Goal: Information Seeking & Learning: Learn about a topic

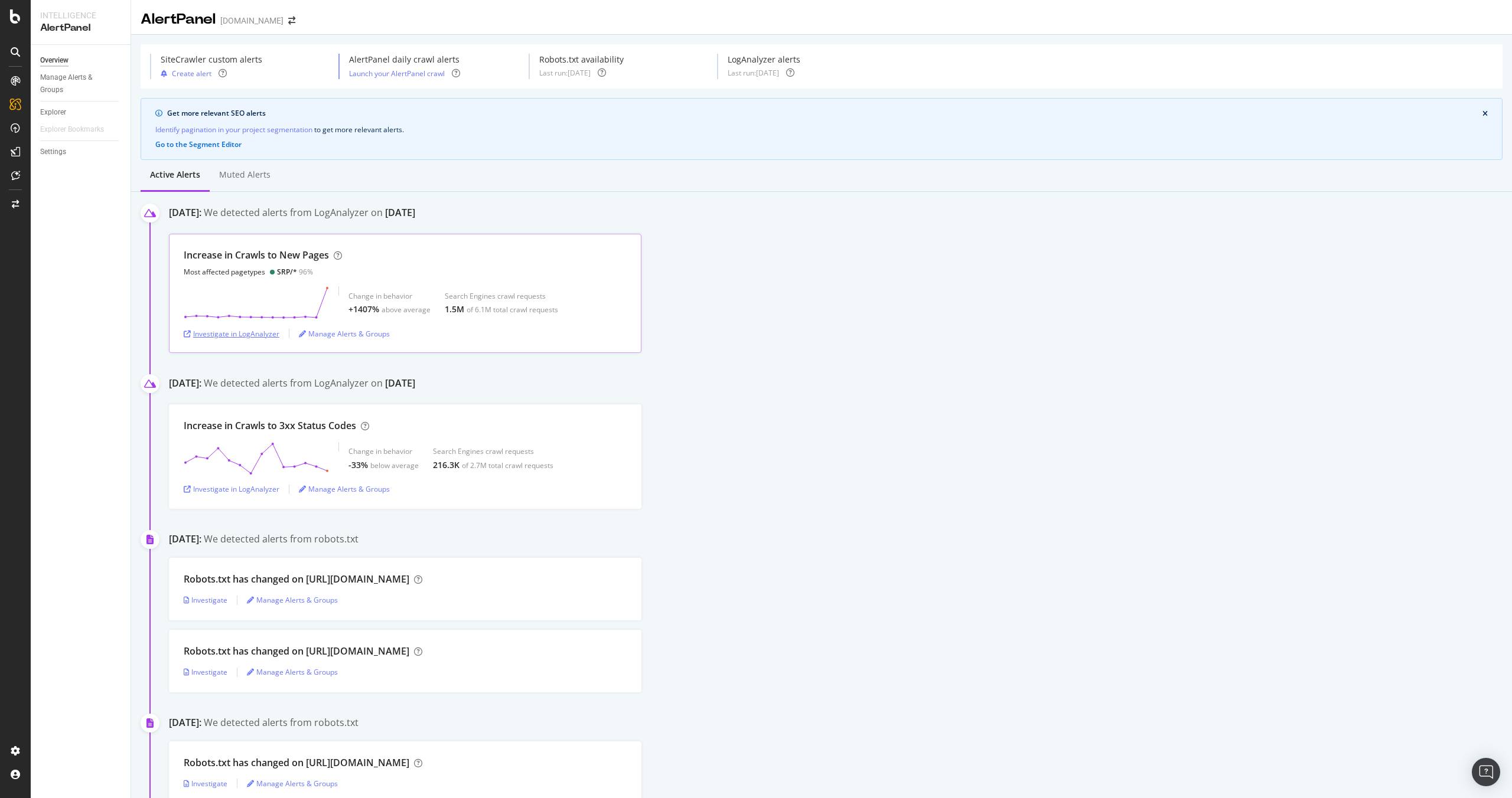
click at [265, 332] on div "Investigate in LogAnalyzer" at bounding box center [231, 333] width 96 height 10
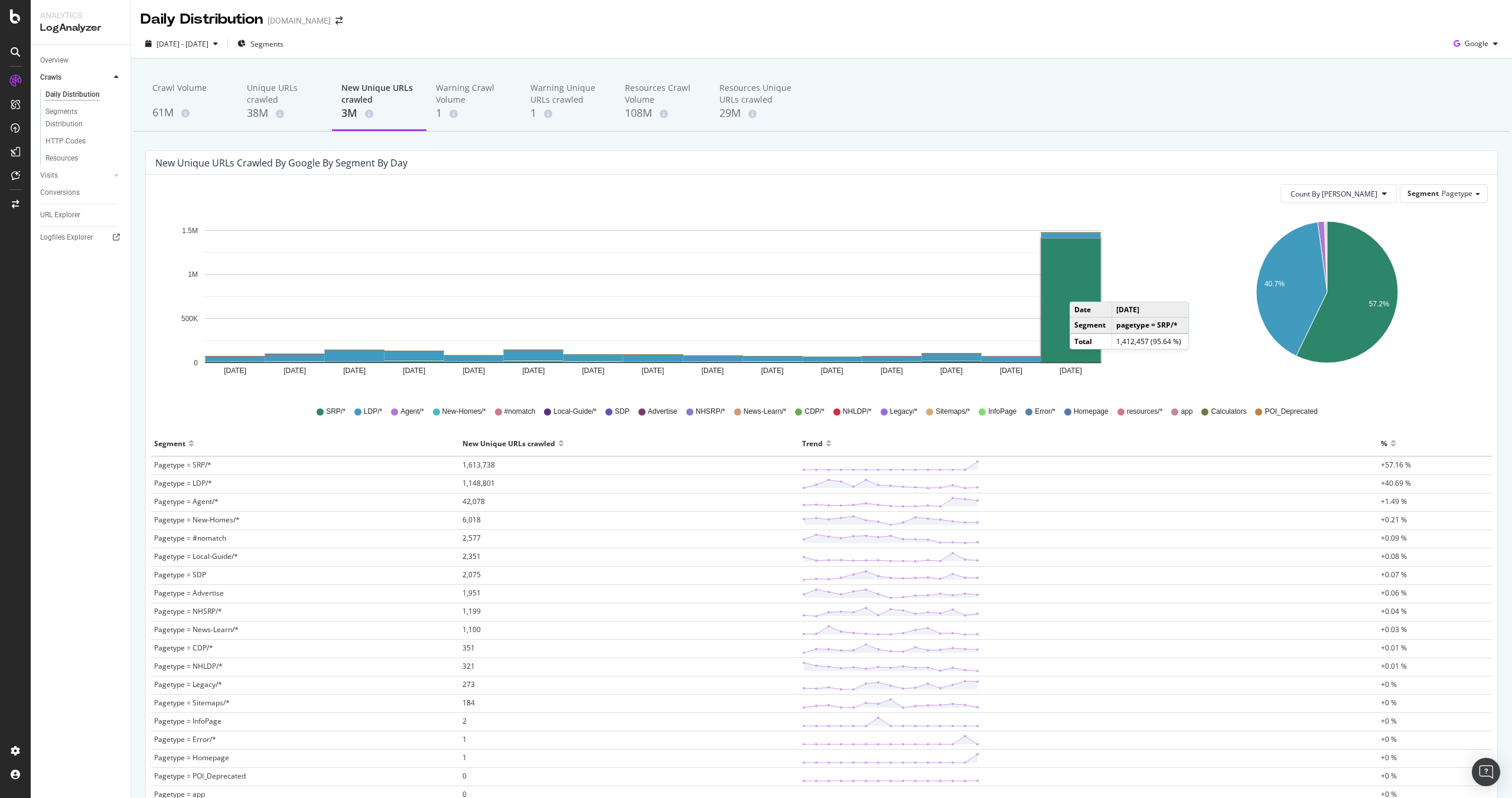
click at [1081, 290] on rect "A chart." at bounding box center [1071, 300] width 59 height 124
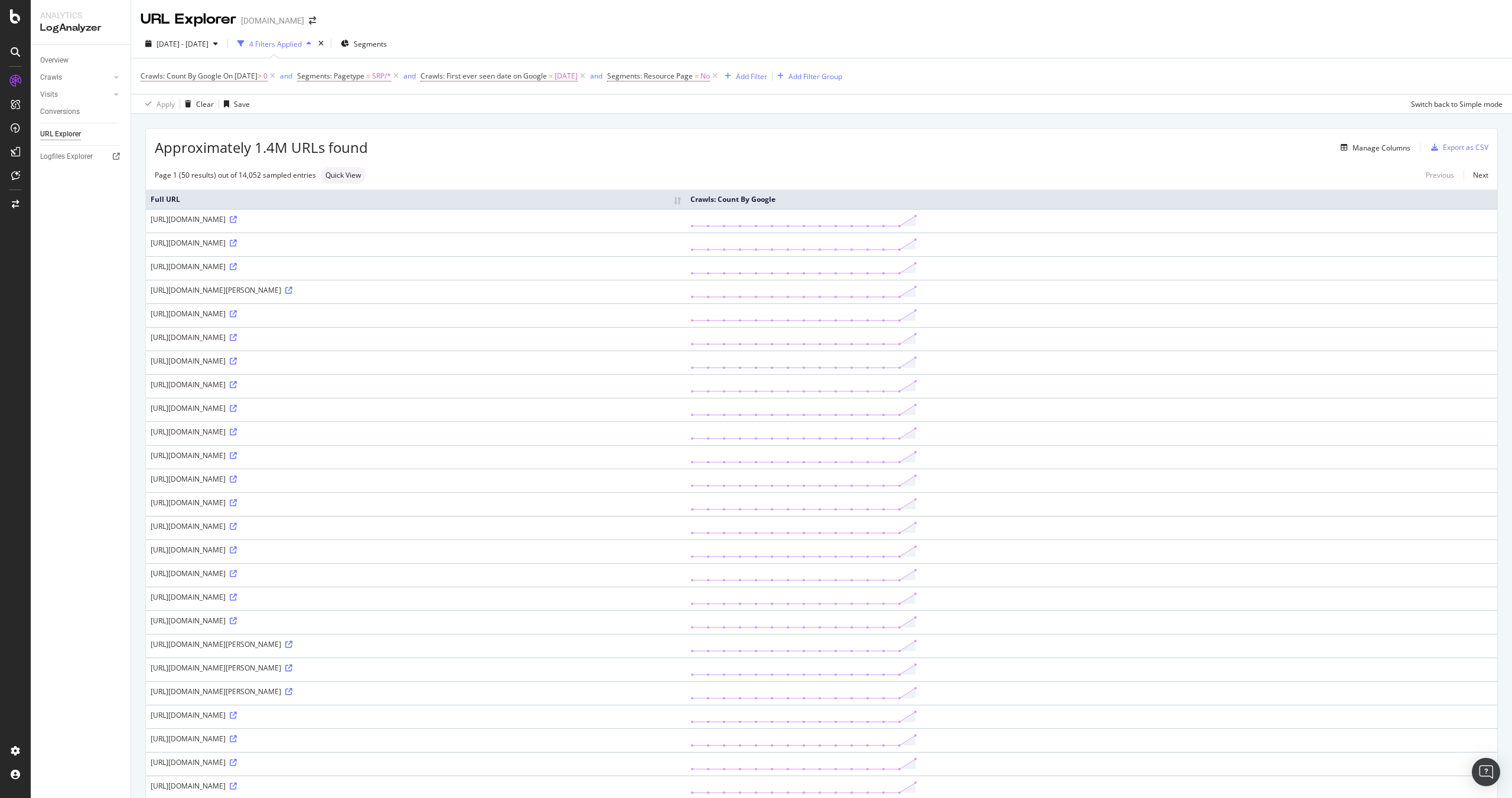
drag, startPoint x: 334, startPoint y: 242, endPoint x: 449, endPoint y: 246, distance: 115.1
click at [449, 246] on div "https://www.homes.com/alcoa-tn/alcoa-neighborhood/?sv=1&utm_id=19834967176" at bounding box center [416, 243] width 531 height 10
click at [237, 243] on icon at bounding box center [233, 243] width 7 height 7
click at [237, 313] on icon at bounding box center [233, 314] width 7 height 7
click at [483, 245] on div "https://www.homes.com/alcoa-tn/alcoa-neighborhood/?sv=1&utm_id=19834967176" at bounding box center [416, 243] width 531 height 10
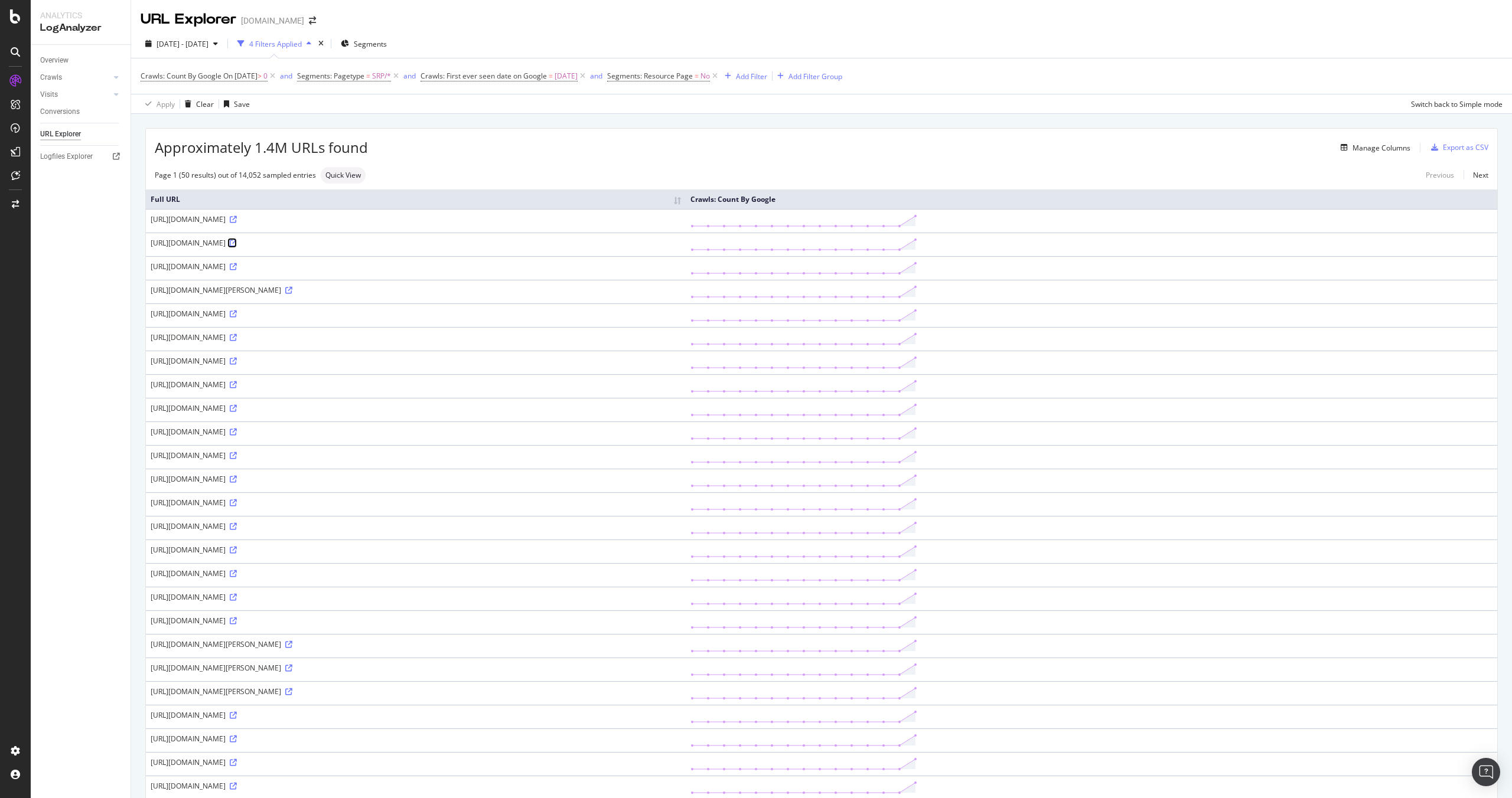
click at [237, 242] on icon at bounding box center [233, 243] width 7 height 7
click at [237, 456] on icon at bounding box center [233, 455] width 7 height 7
click at [292, 644] on icon at bounding box center [288, 644] width 7 height 7
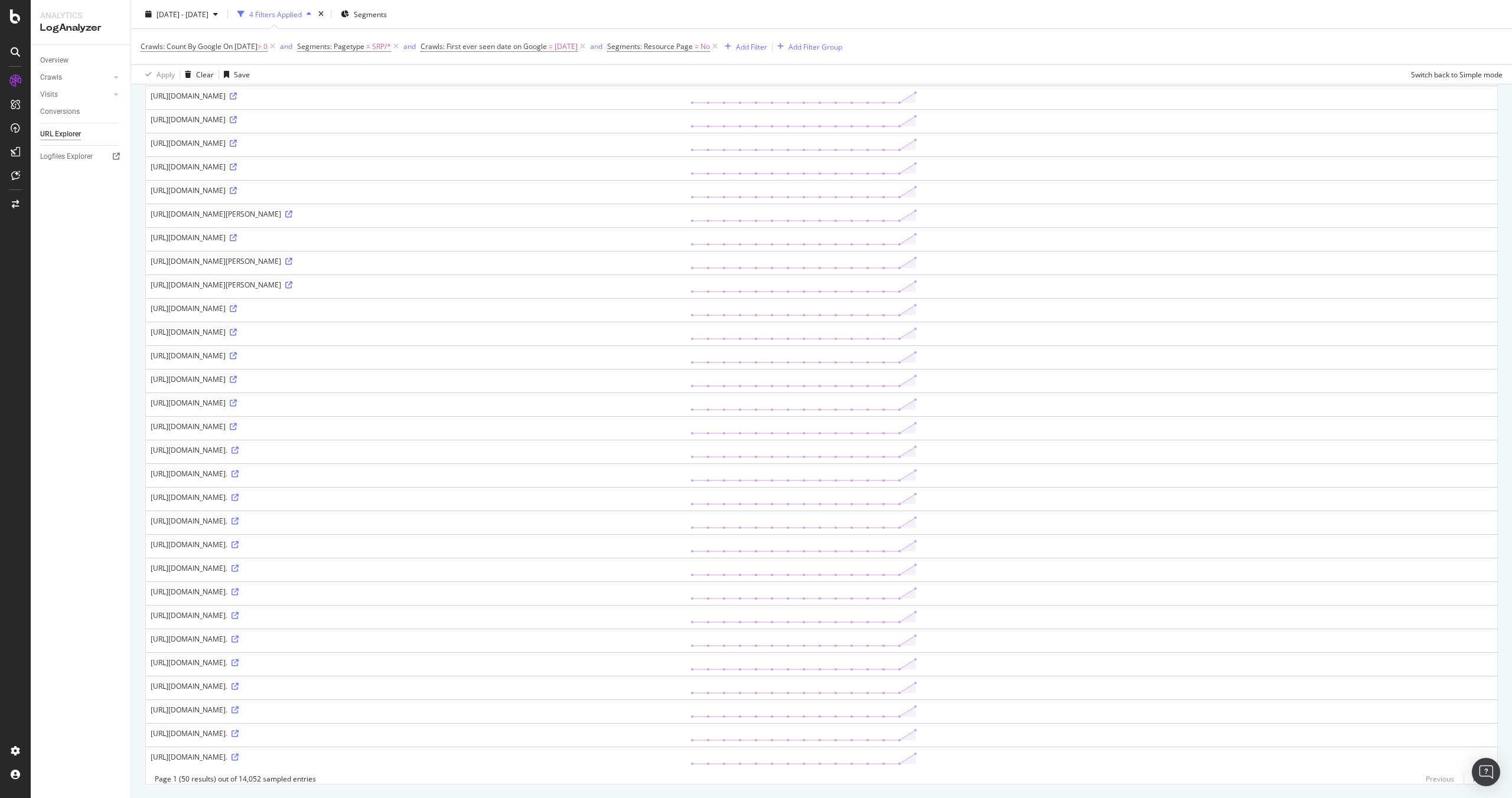
scroll to position [656, 0]
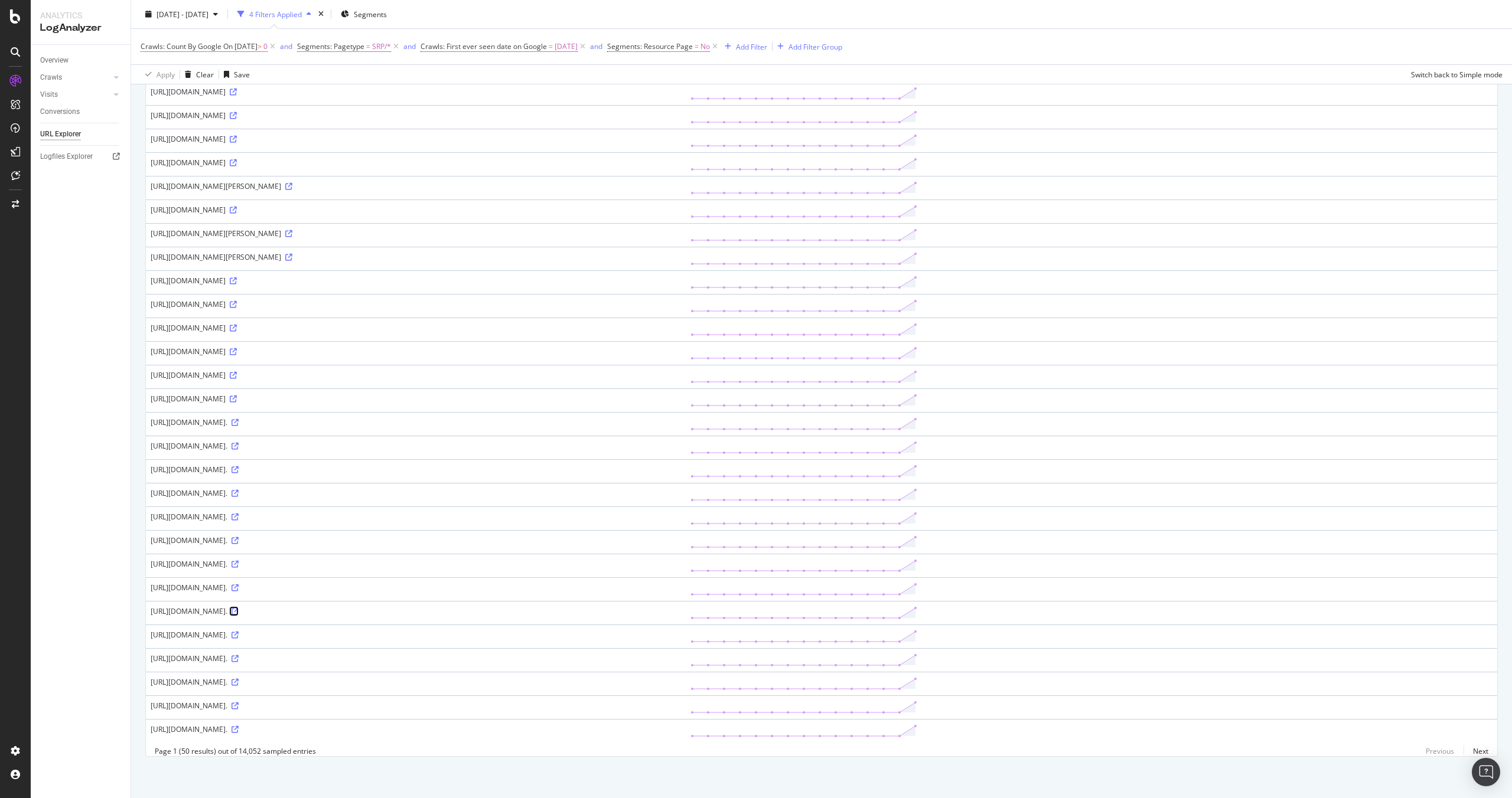
click at [238, 608] on icon at bounding box center [234, 611] width 7 height 7
click at [1474, 749] on link "Next" at bounding box center [1476, 751] width 25 height 17
click at [237, 656] on icon at bounding box center [233, 659] width 7 height 7
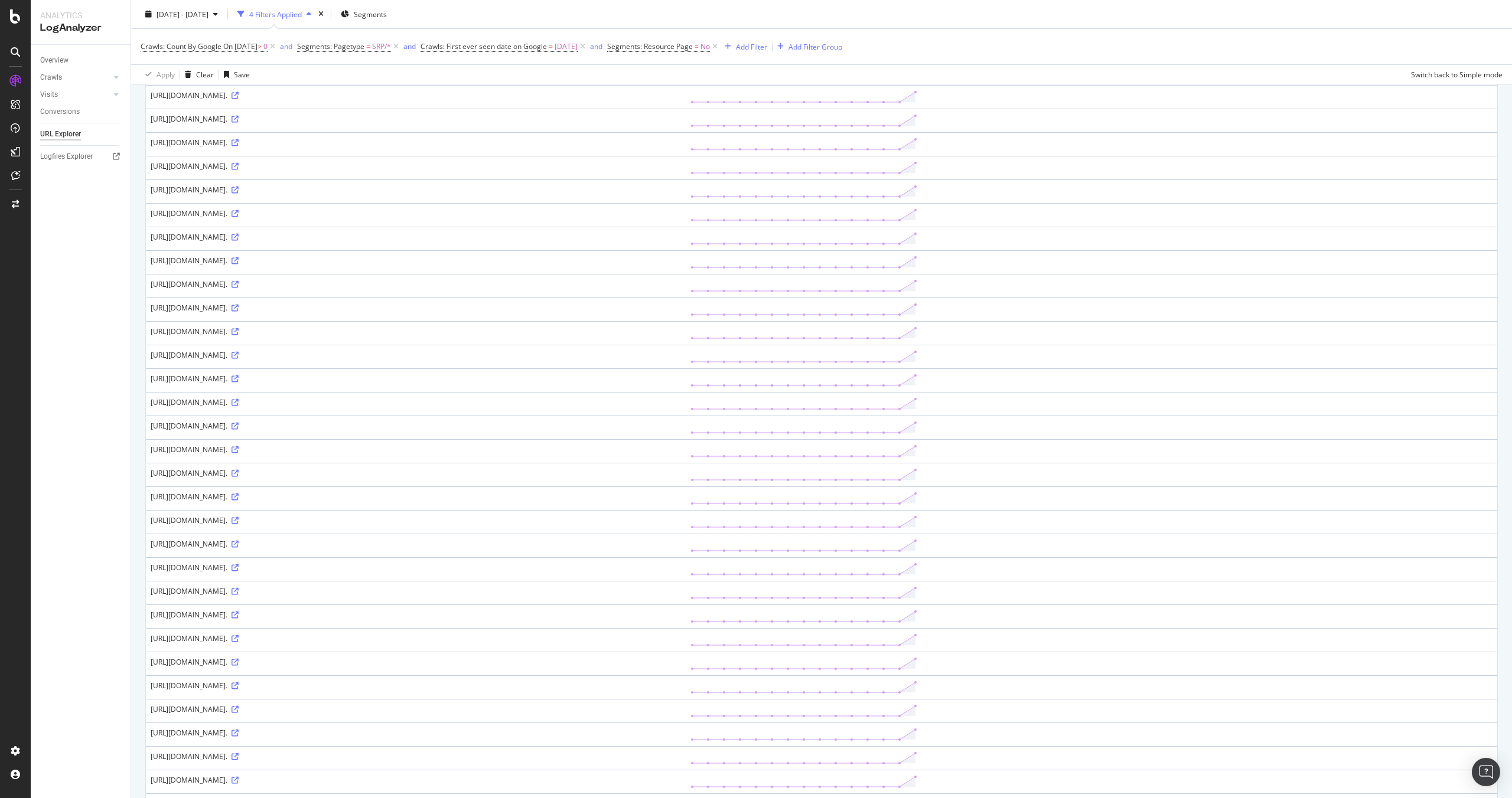
scroll to position [0, 0]
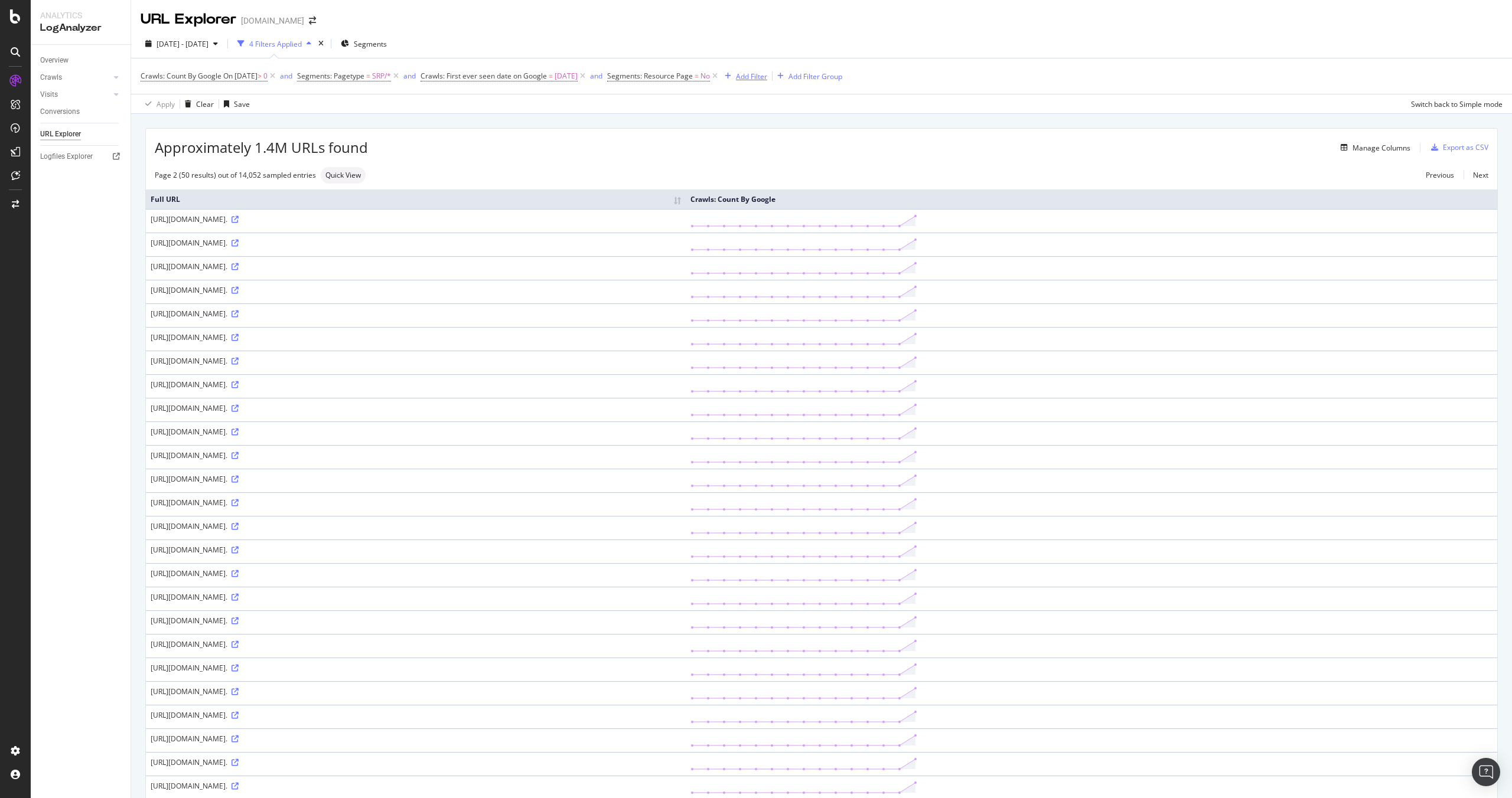
click at [767, 77] on div "Add Filter" at bounding box center [752, 76] width 32 height 10
click at [801, 167] on span "Full URL" at bounding box center [796, 172] width 26 height 10
click at [802, 127] on input "text" at bounding box center [824, 127] width 129 height 19
type input "utm_source=rtbhouse"
click at [883, 153] on div "Apply" at bounding box center [879, 152] width 18 height 10
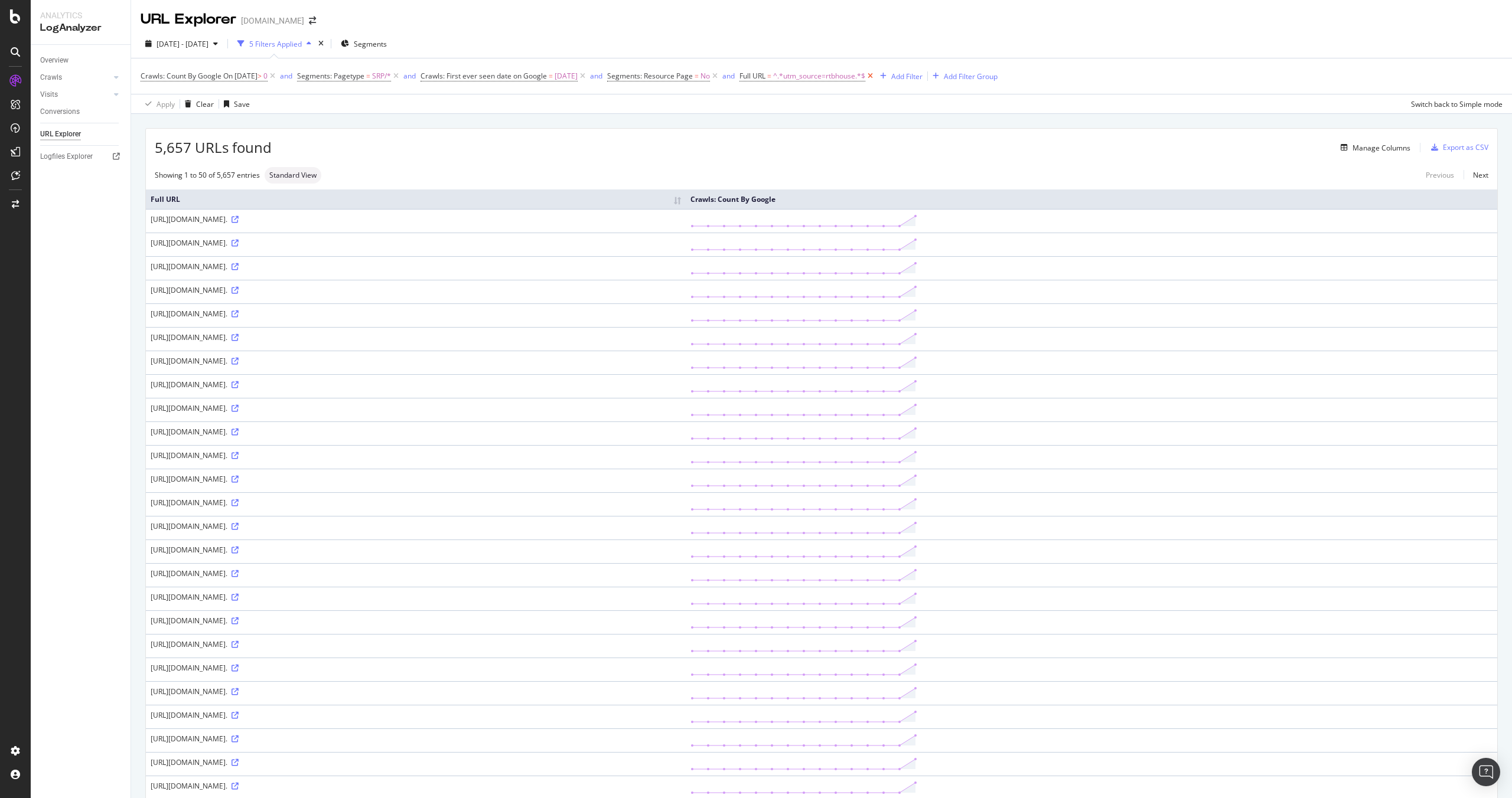
click at [875, 75] on icon at bounding box center [870, 76] width 10 height 12
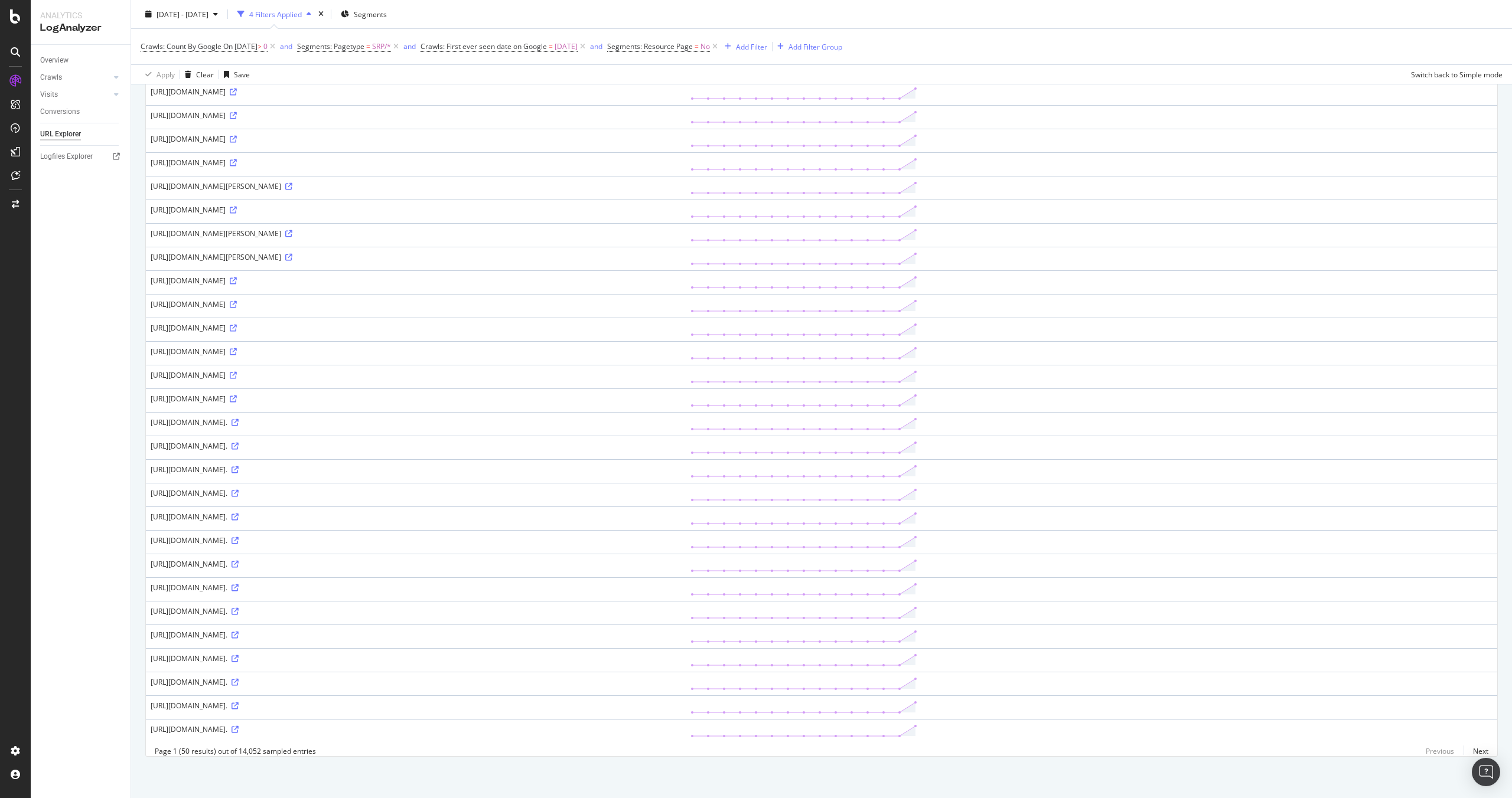
scroll to position [653, 0]
click at [1471, 755] on link "Next" at bounding box center [1476, 751] width 25 height 17
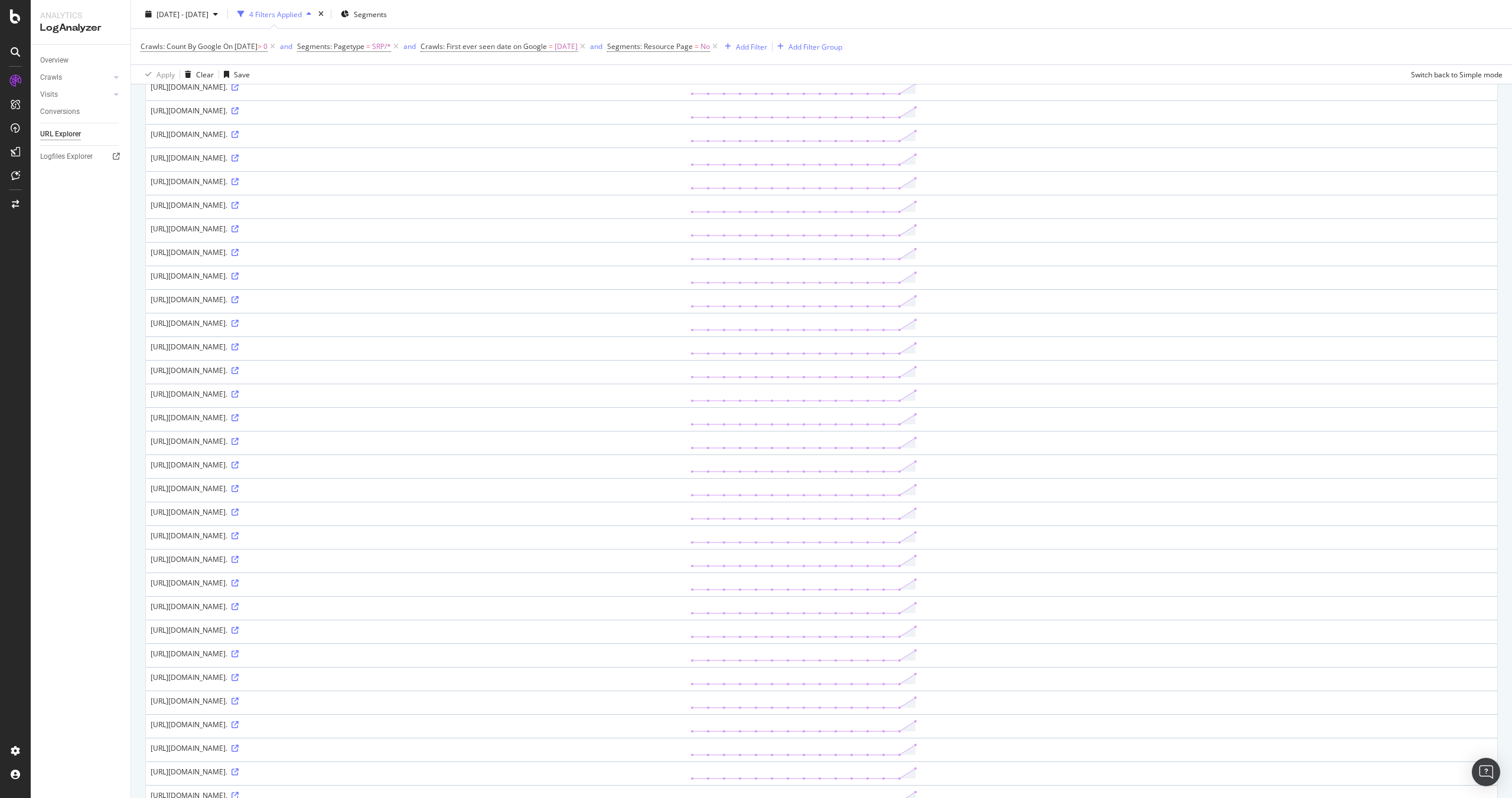
scroll to position [656, 0]
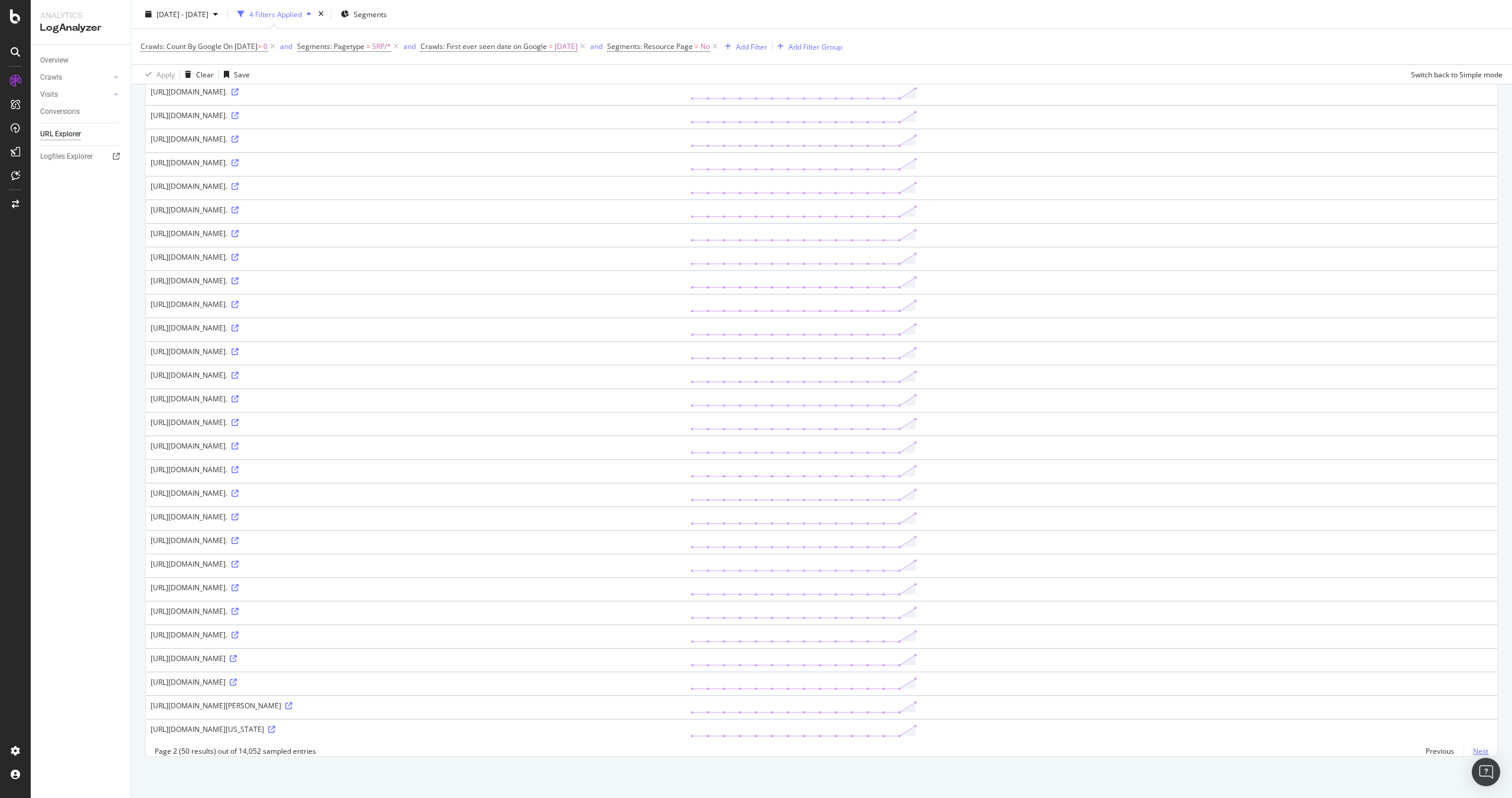
click at [1472, 748] on link "Next" at bounding box center [1476, 751] width 25 height 17
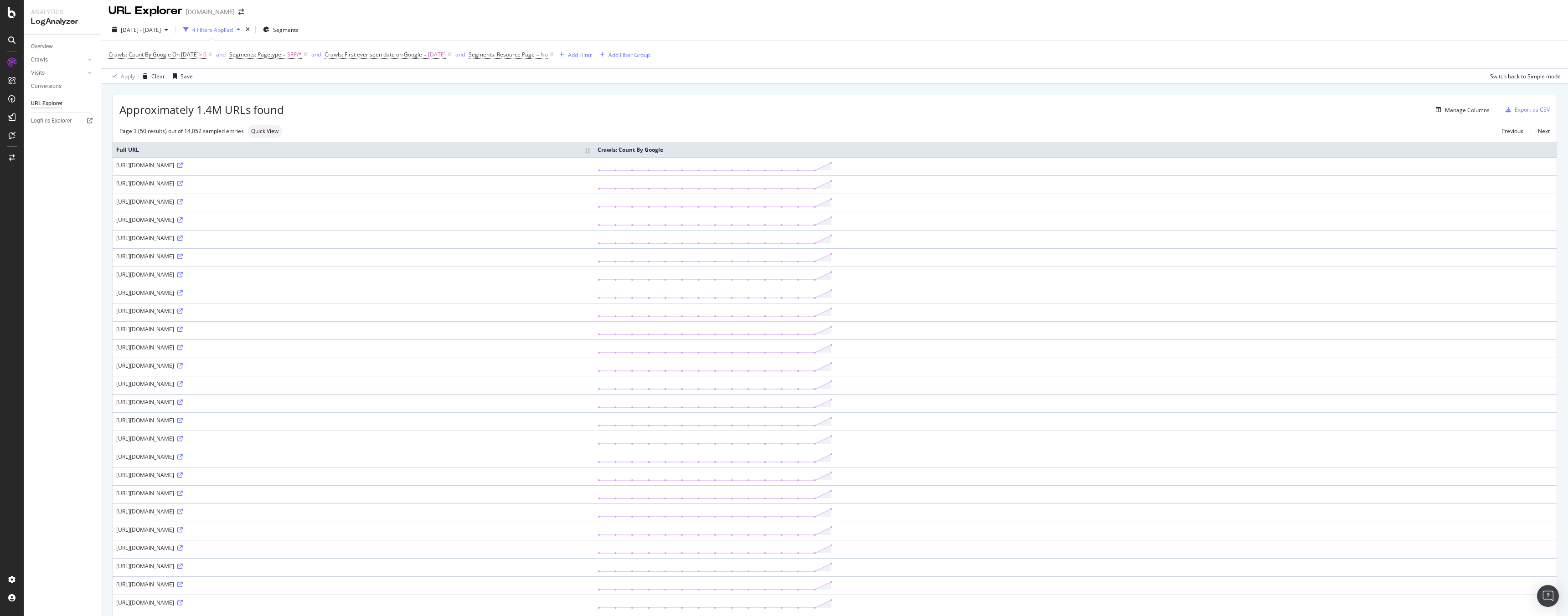
scroll to position [0, 0]
drag, startPoint x: 218, startPoint y: 241, endPoint x: 234, endPoint y: 243, distance: 16.1
click at [234, 243] on div "https://www.homes.com/long-island-ny/?kws=cape%20cod%20style%2F%2F%2Fp11%2F%2F%…" at bounding box center [353, 242] width 474 height 8
copy div "?kws="
click at [592, 62] on div "Add Filter" at bounding box center [580, 59] width 24 height 8
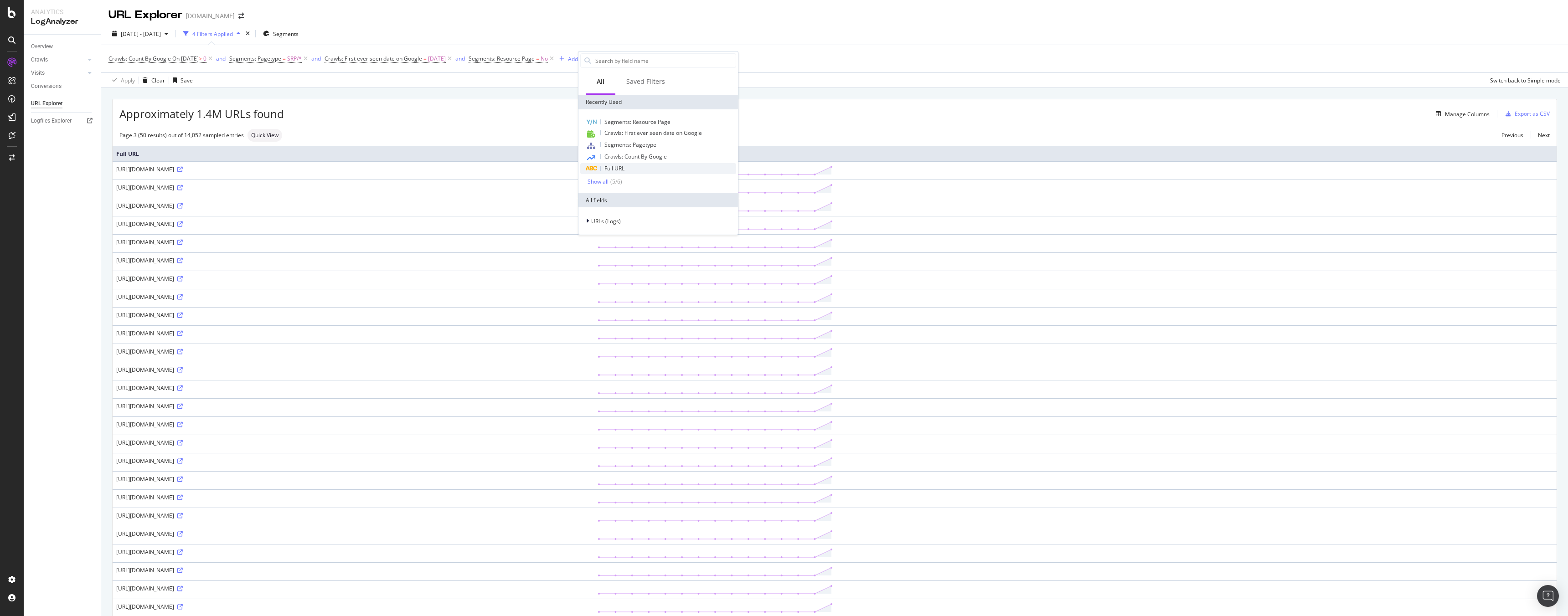
click at [612, 166] on span "Full URL" at bounding box center [614, 168] width 20 height 8
paste input "?kws="
type input "?kws="
click at [684, 117] on div "Apply" at bounding box center [679, 117] width 14 height 8
drag, startPoint x: 115, startPoint y: 167, endPoint x: 536, endPoint y: 167, distance: 421.0
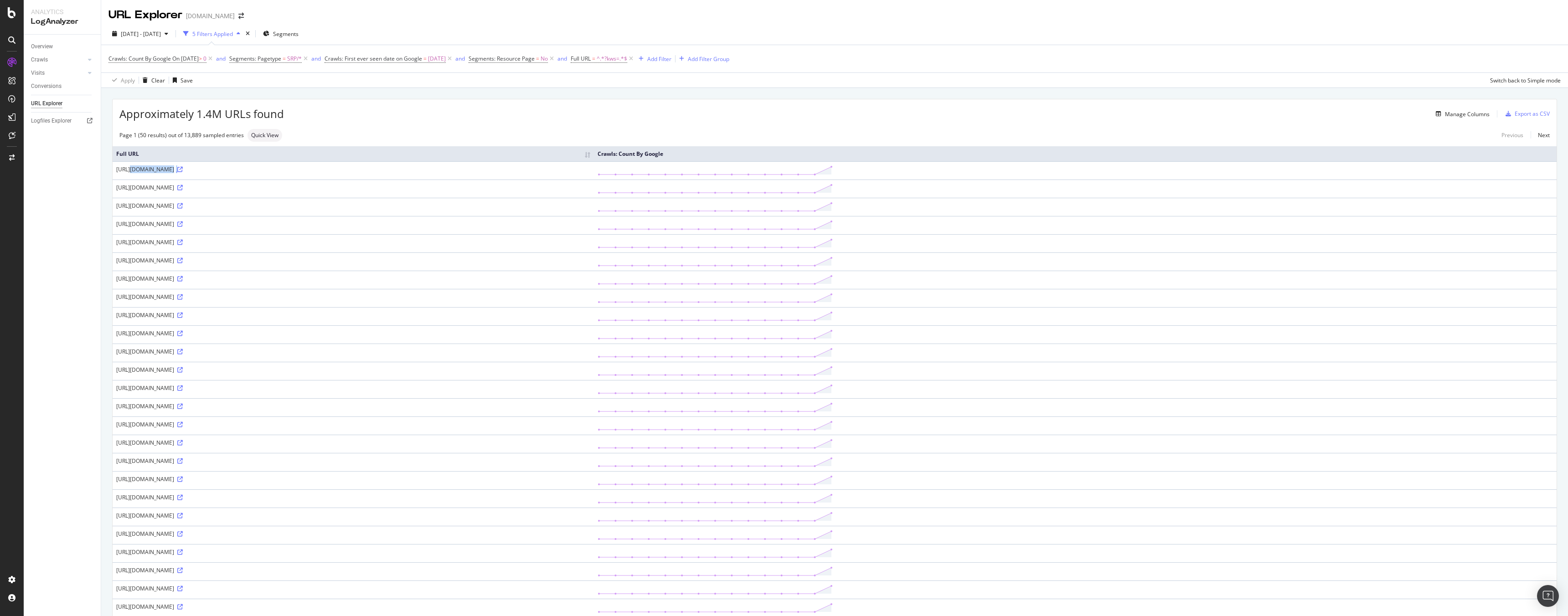
click at [536, 167] on td "https://www.homes.com/long-island-ny/?kws=cape%20cod%20style%2F%2F%2Fp11%2F%2F%…" at bounding box center [353, 170] width 481 height 18
copy div "https://www.homes.com/long-island-ny/?kws=cape%20cod%20style%2F%2F%2Fp11%2F%2F%…"
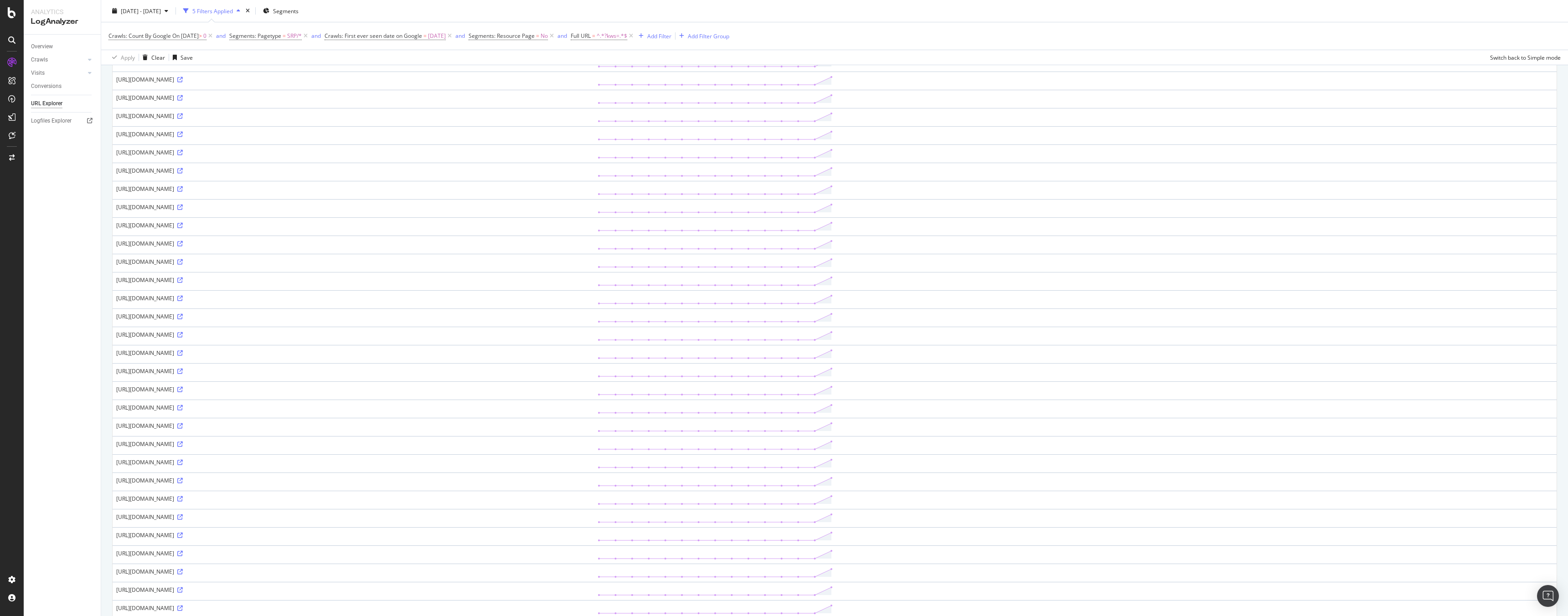
scroll to position [506, 0]
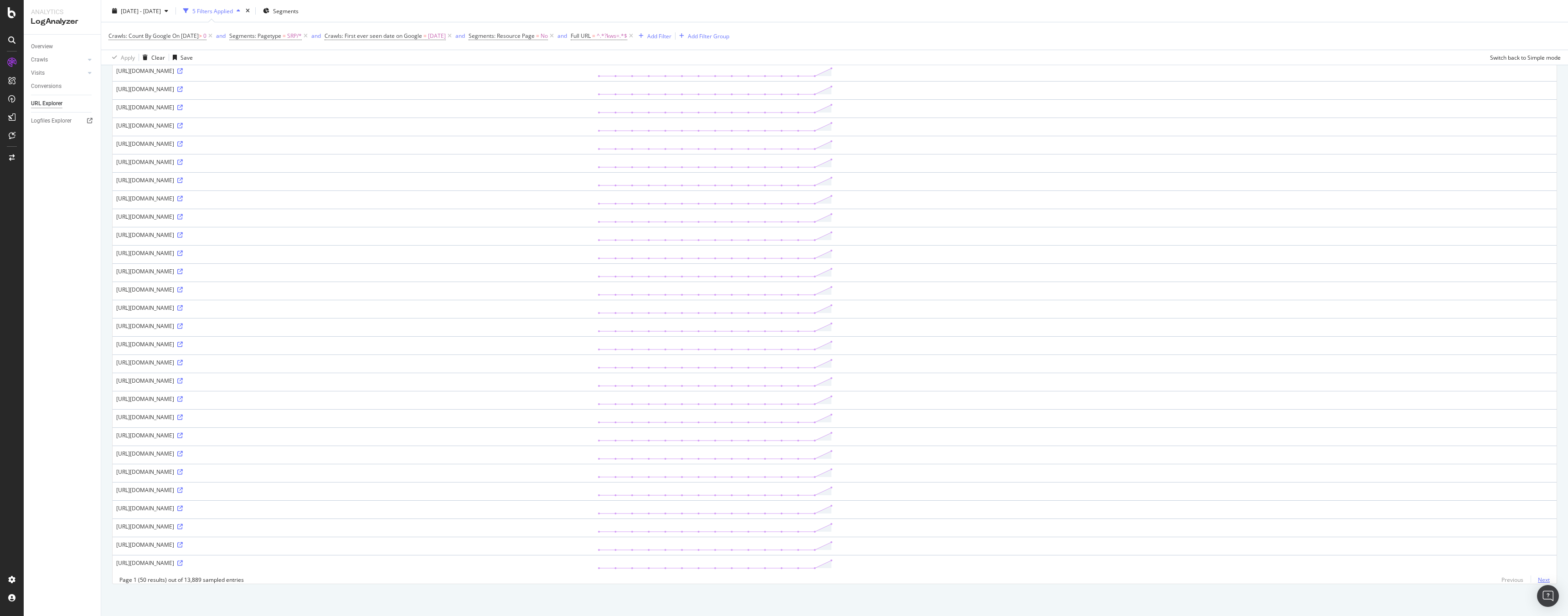
click at [1166, 580] on link "Next" at bounding box center [1540, 580] width 19 height 13
click at [183, 560] on icon at bounding box center [180, 563] width 6 height 6
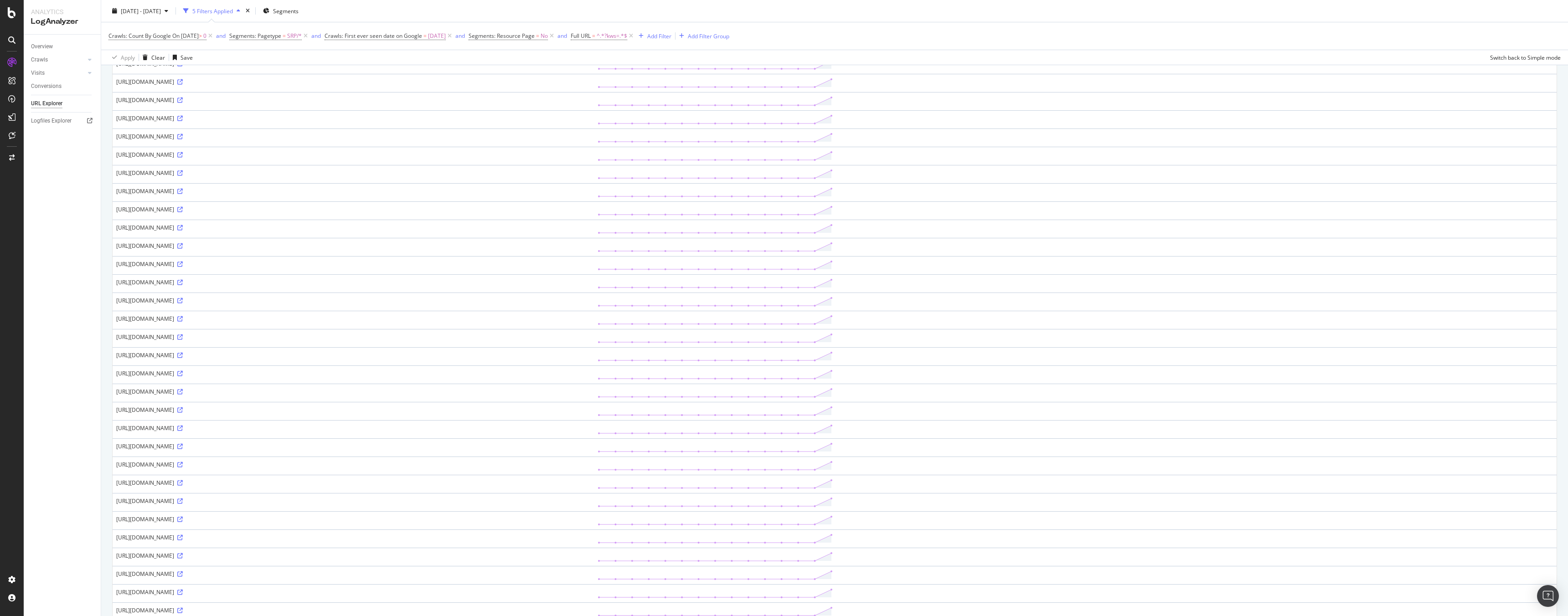
scroll to position [0, 0]
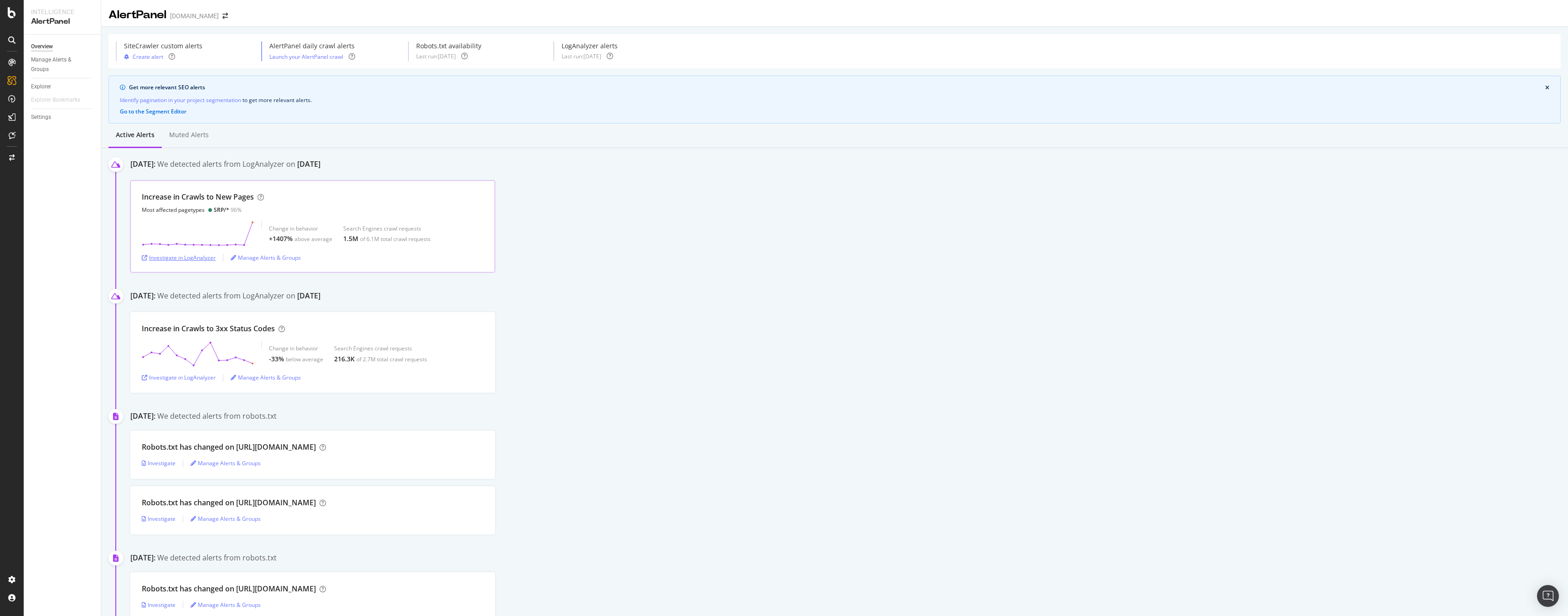
click at [177, 257] on div "Investigate in LogAnalyzer" at bounding box center [179, 257] width 74 height 8
